Goal: Book appointment/travel/reservation

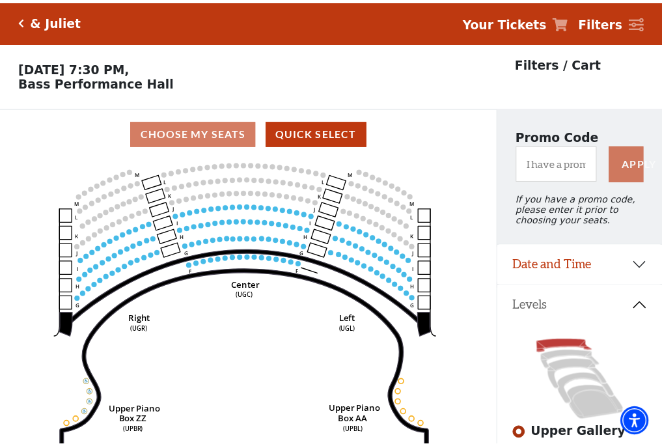
scroll to position [60, 0]
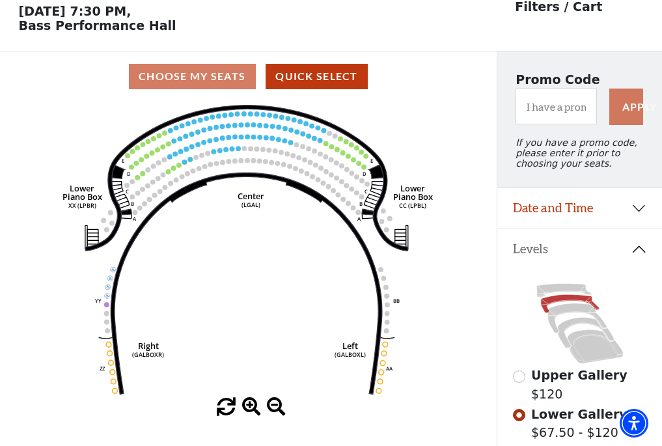
scroll to position [60, 0]
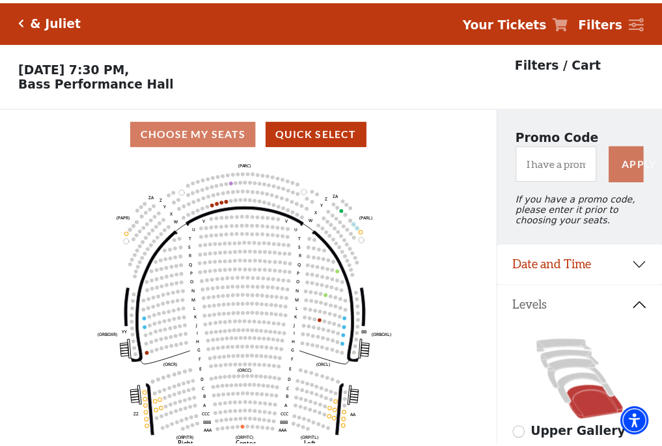
scroll to position [60, 0]
